Goal: Check status: Check status

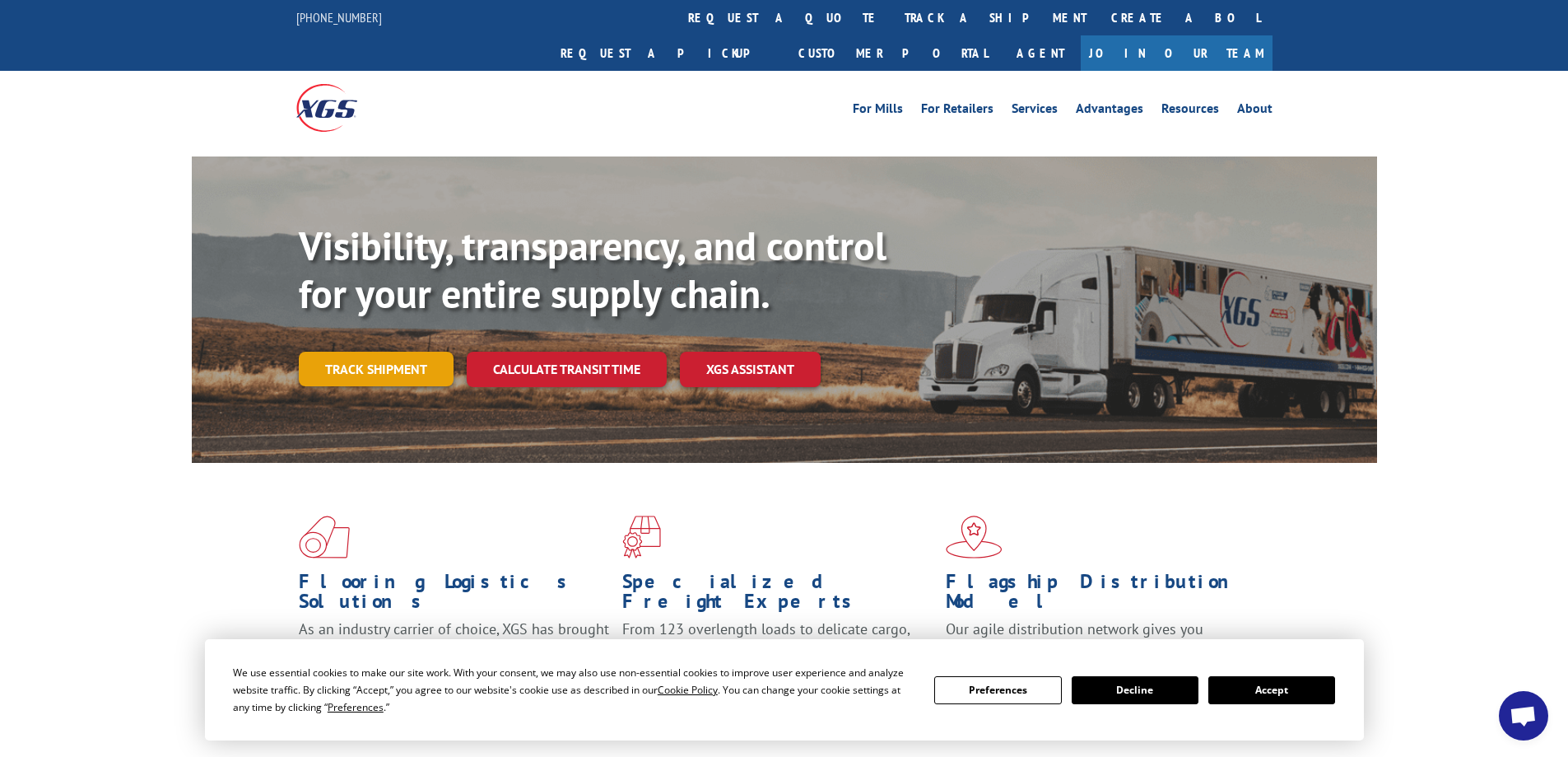
click at [370, 352] on link "Track shipment" at bounding box center [376, 369] width 154 height 35
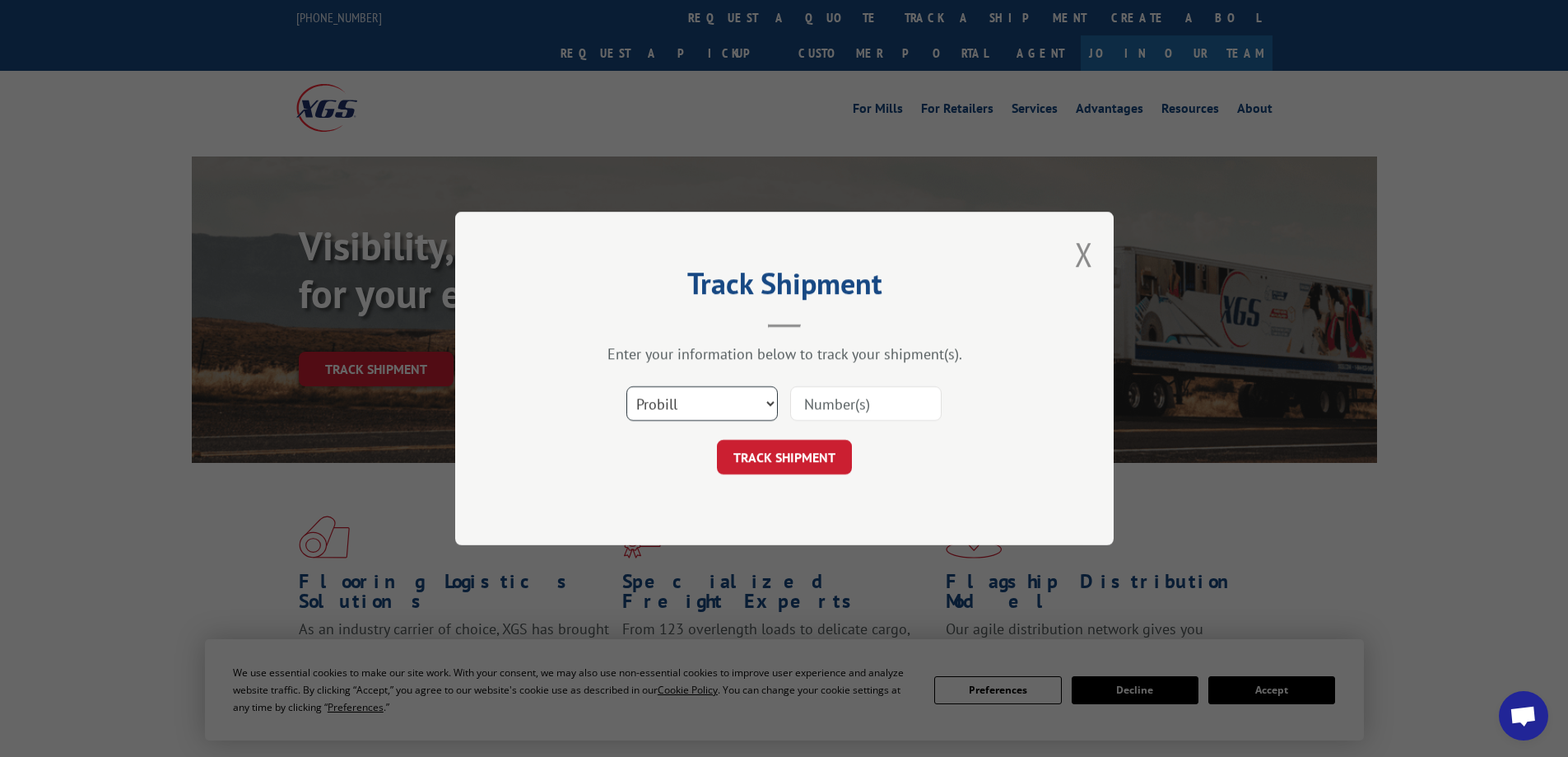
click at [769, 403] on select "Select category... Probill BOL PO" at bounding box center [702, 404] width 152 height 35
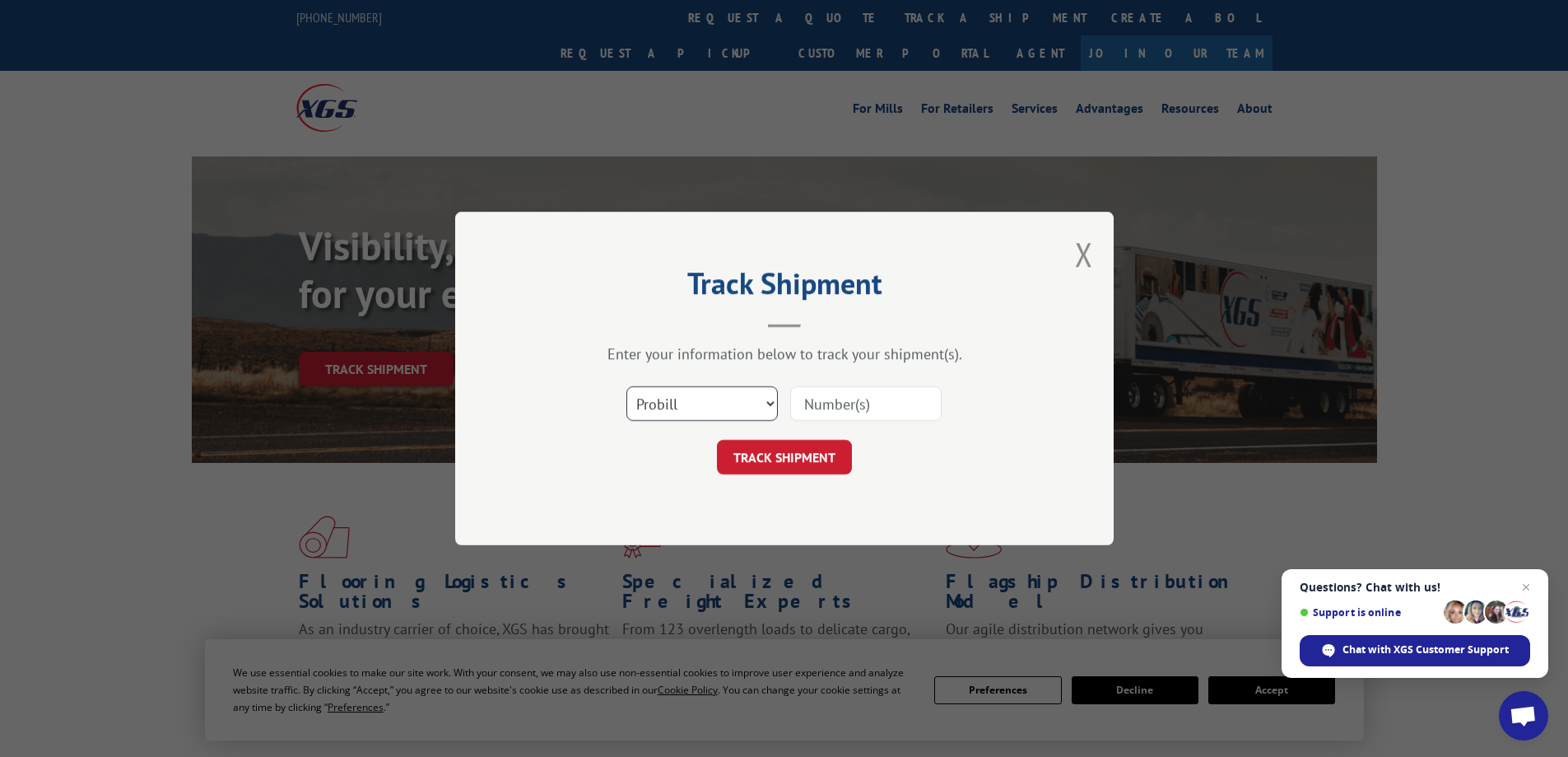
select select "bol"
click at [627, 386] on select "Select category... Probill BOL PO" at bounding box center [702, 404] width 152 height 35
click at [830, 398] on input at bounding box center [866, 404] width 152 height 35
paste input "00889690116940360"
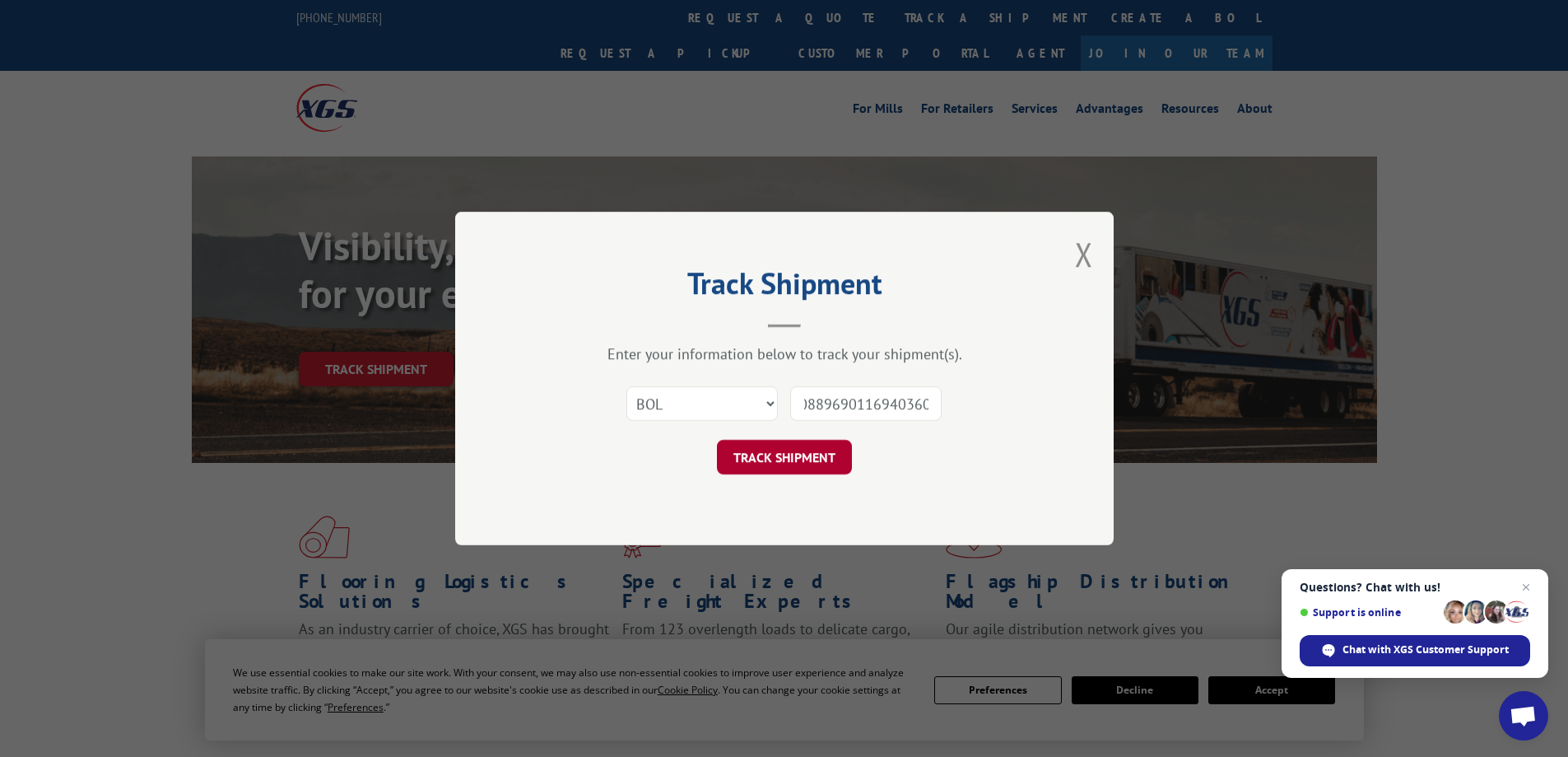
type input "00889690116940360"
click at [808, 458] on button "TRACK SHIPMENT" at bounding box center [784, 457] width 135 height 35
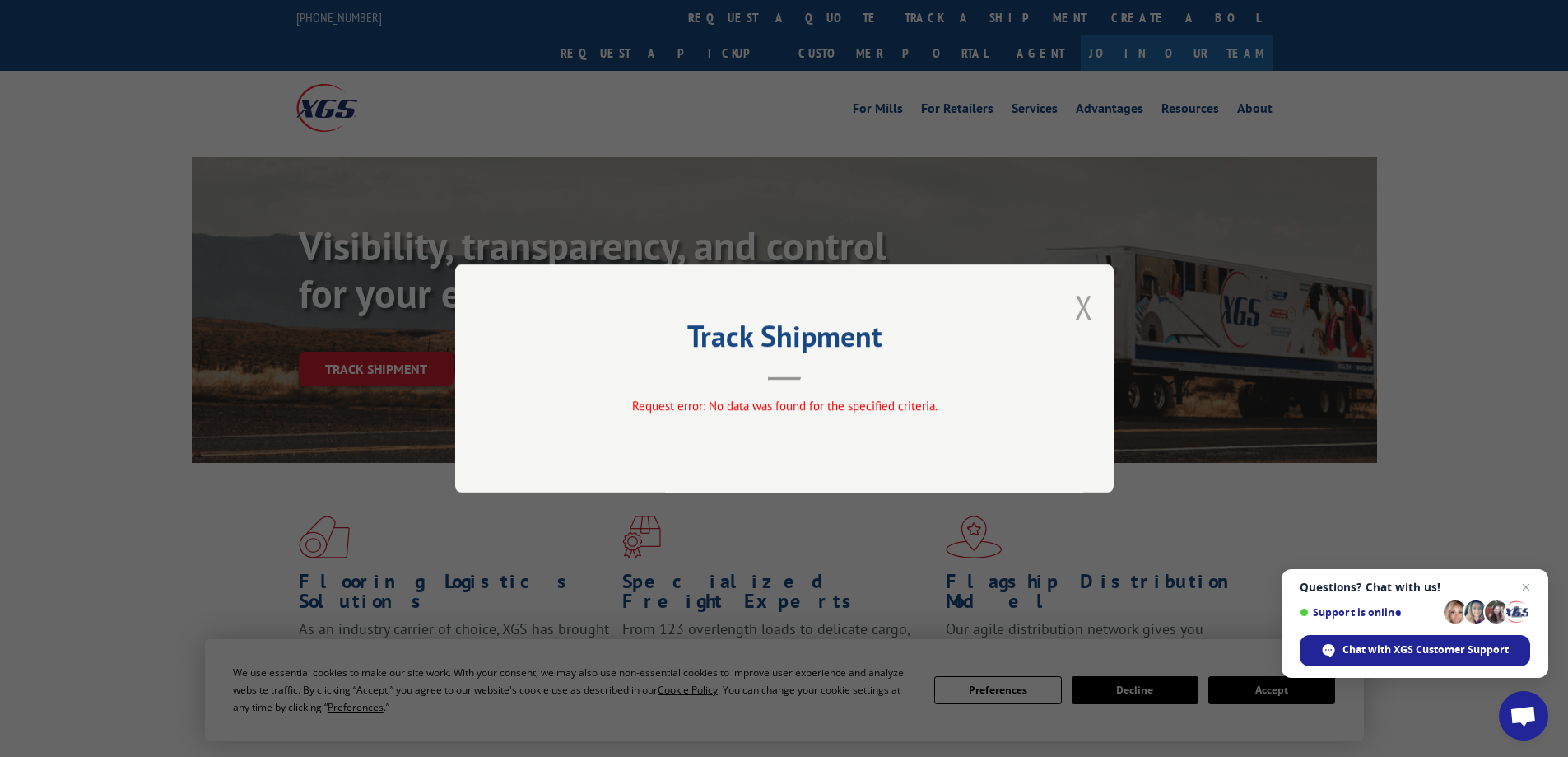
click at [1086, 300] on button "Close modal" at bounding box center [1084, 306] width 18 height 43
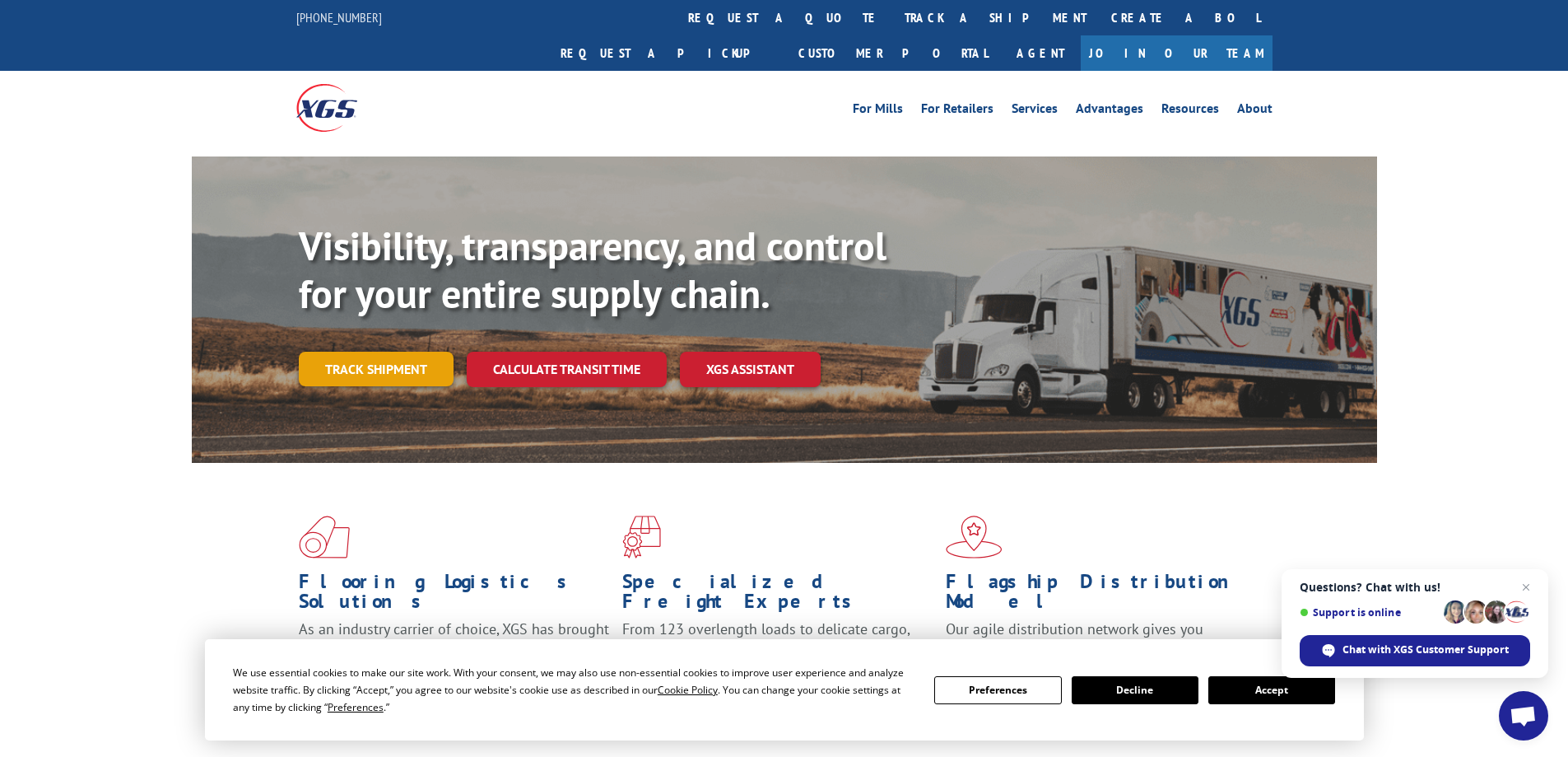
click at [401, 352] on link "Track shipment" at bounding box center [376, 369] width 154 height 35
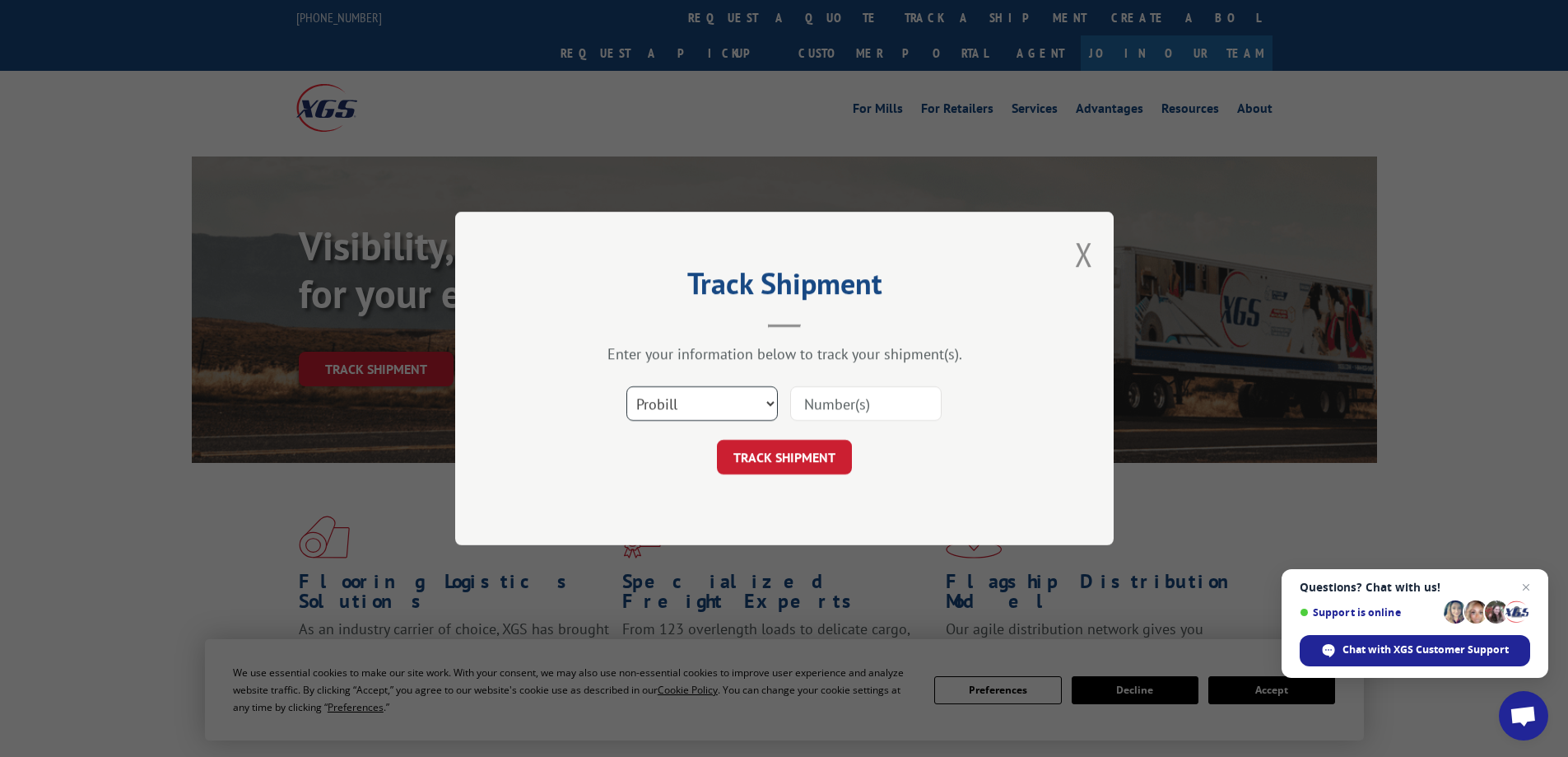
click at [765, 406] on select "Select category... Probill BOL PO" at bounding box center [702, 404] width 152 height 35
select select "bol"
click at [627, 386] on select "Select category... Probill BOL PO" at bounding box center [702, 404] width 152 height 35
click at [1084, 247] on button "Close modal" at bounding box center [1084, 254] width 18 height 43
